Goal: Manage account settings

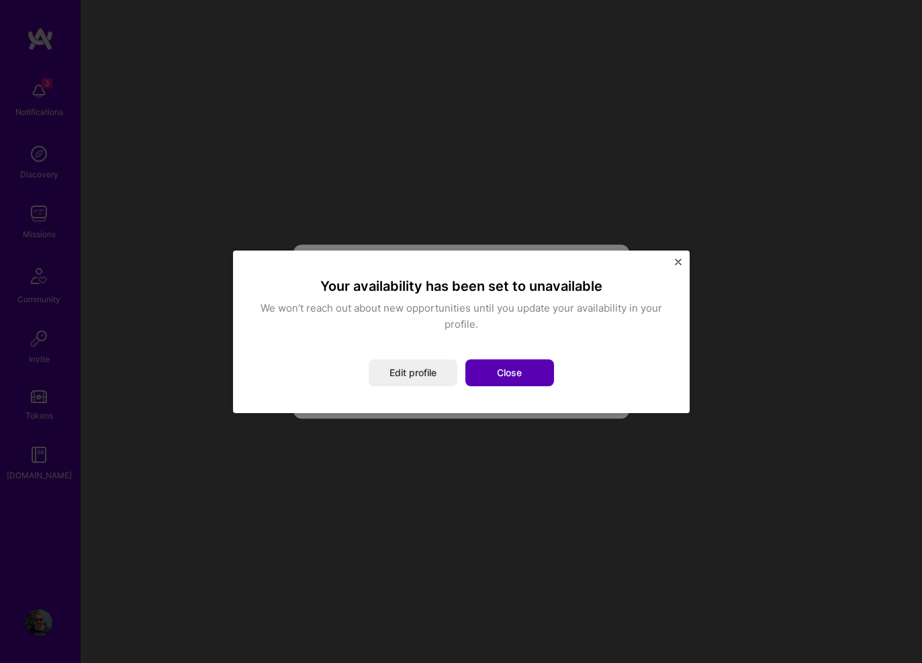
click at [534, 377] on button "Close" at bounding box center [509, 372] width 89 height 27
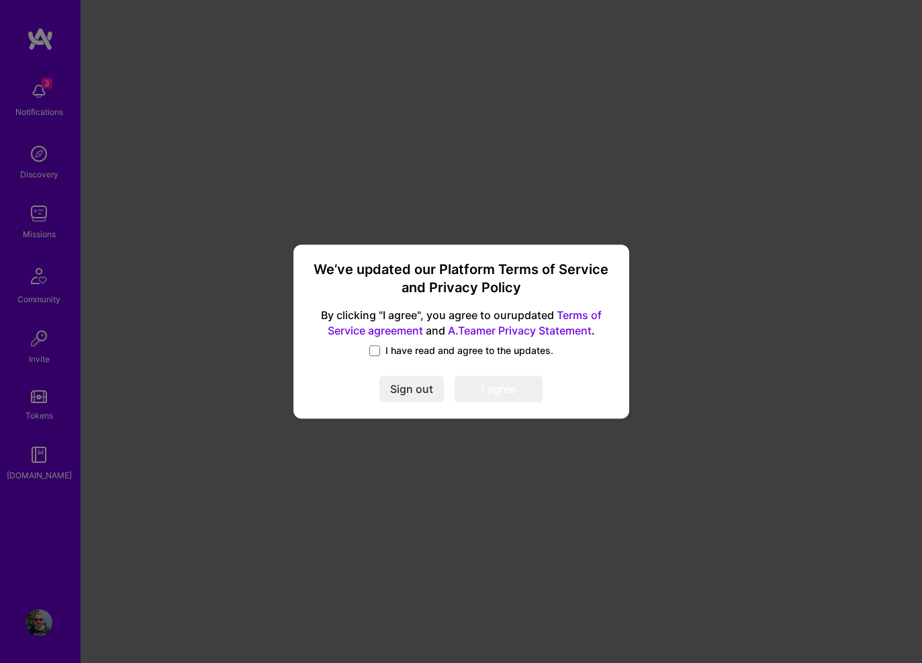
click at [459, 350] on span "I have read and agree to the updates." at bounding box center [470, 350] width 168 height 13
click at [0, 0] on input "I have read and agree to the updates." at bounding box center [0, 0] width 0 height 0
click at [521, 388] on button "I agree" at bounding box center [499, 389] width 88 height 27
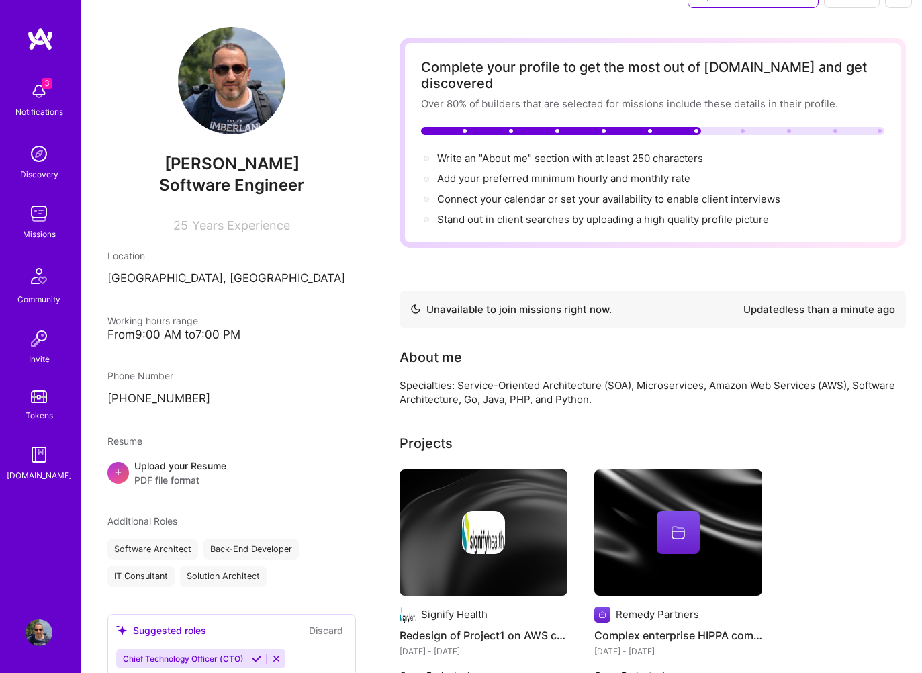
scroll to position [60, 0]
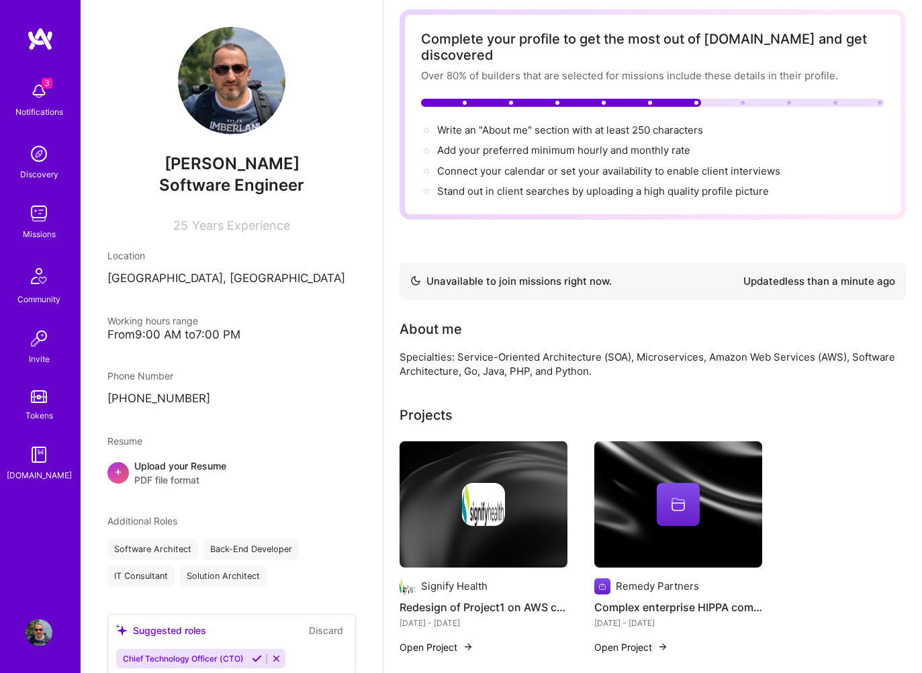
click at [470, 598] on h4 "Redesign of Project1 on AWS cloud." at bounding box center [484, 606] width 168 height 17
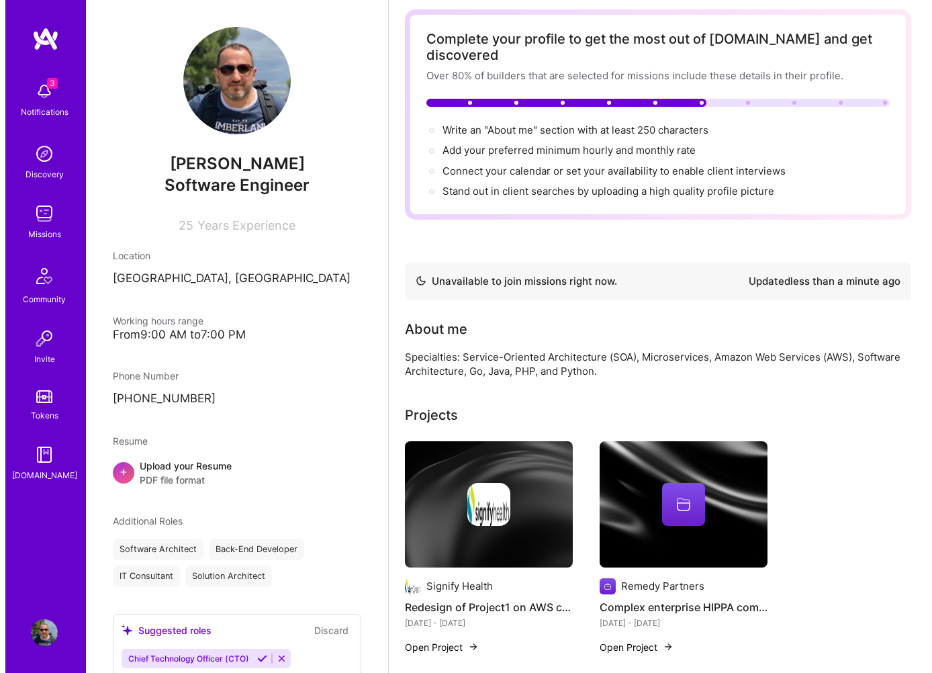
scroll to position [0, 0]
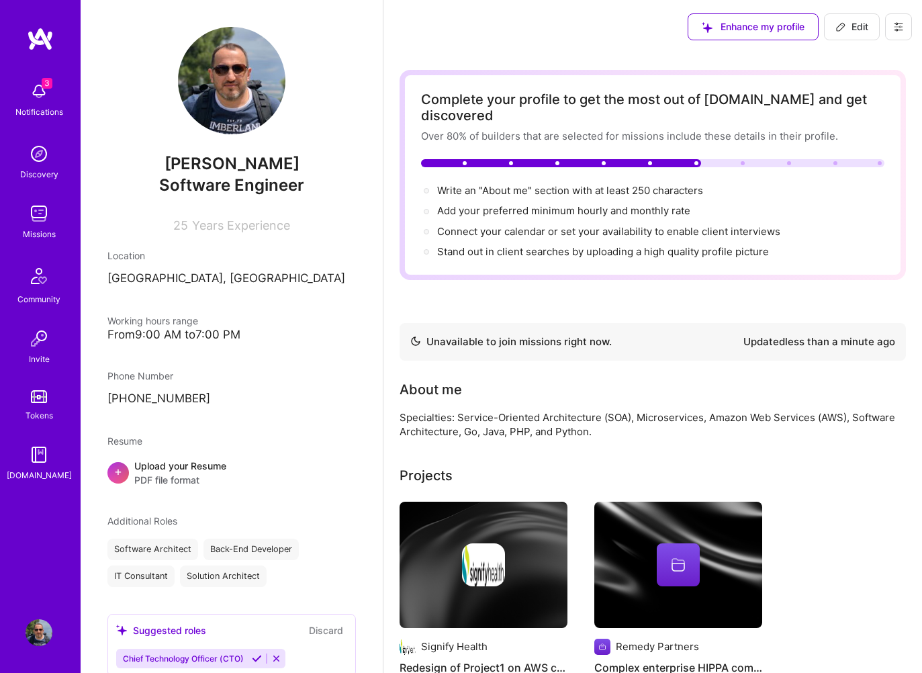
click at [33, 97] on img at bounding box center [39, 91] width 27 height 27
